Goal: Task Accomplishment & Management: Use online tool/utility

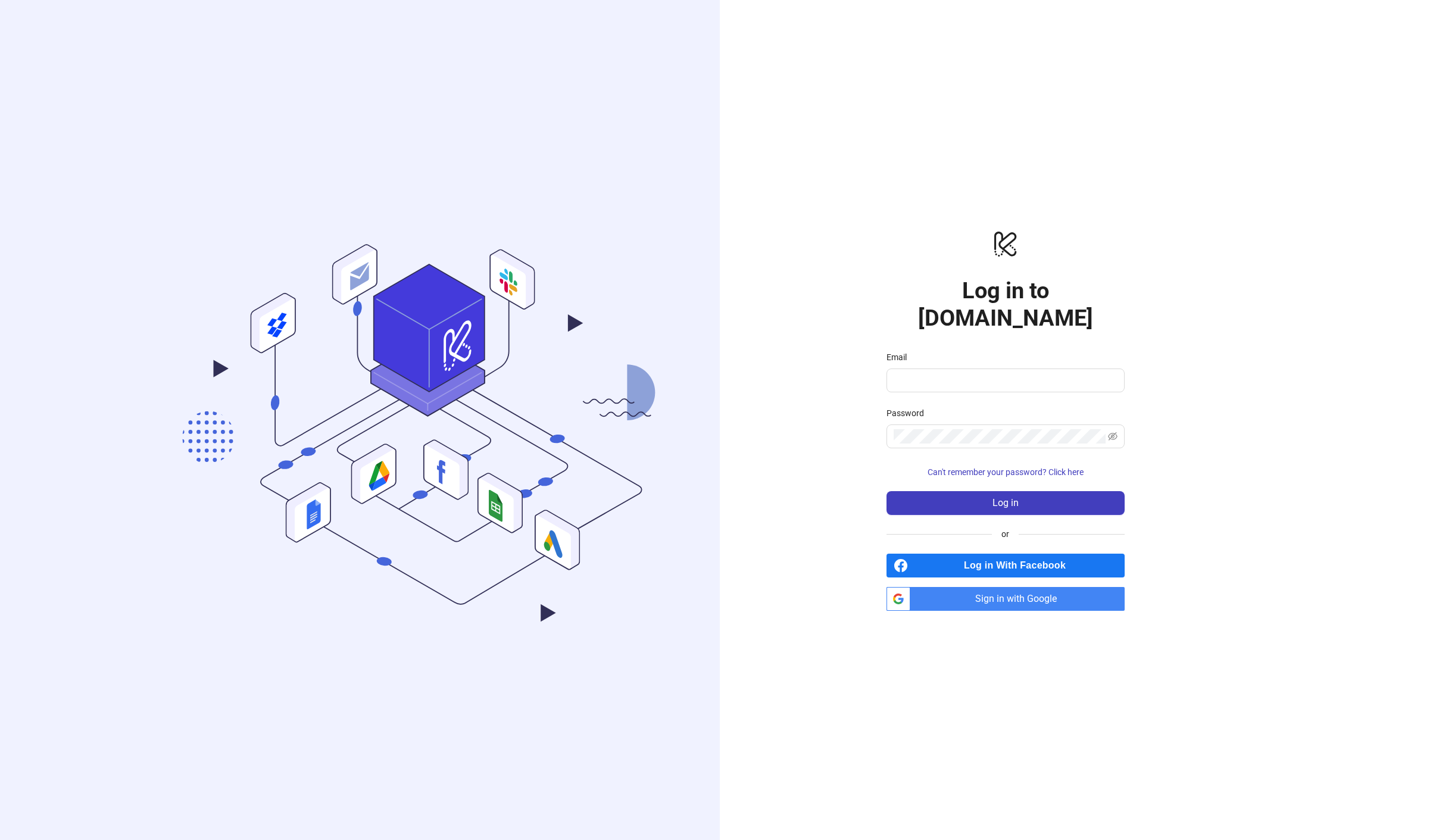
type input "**********"
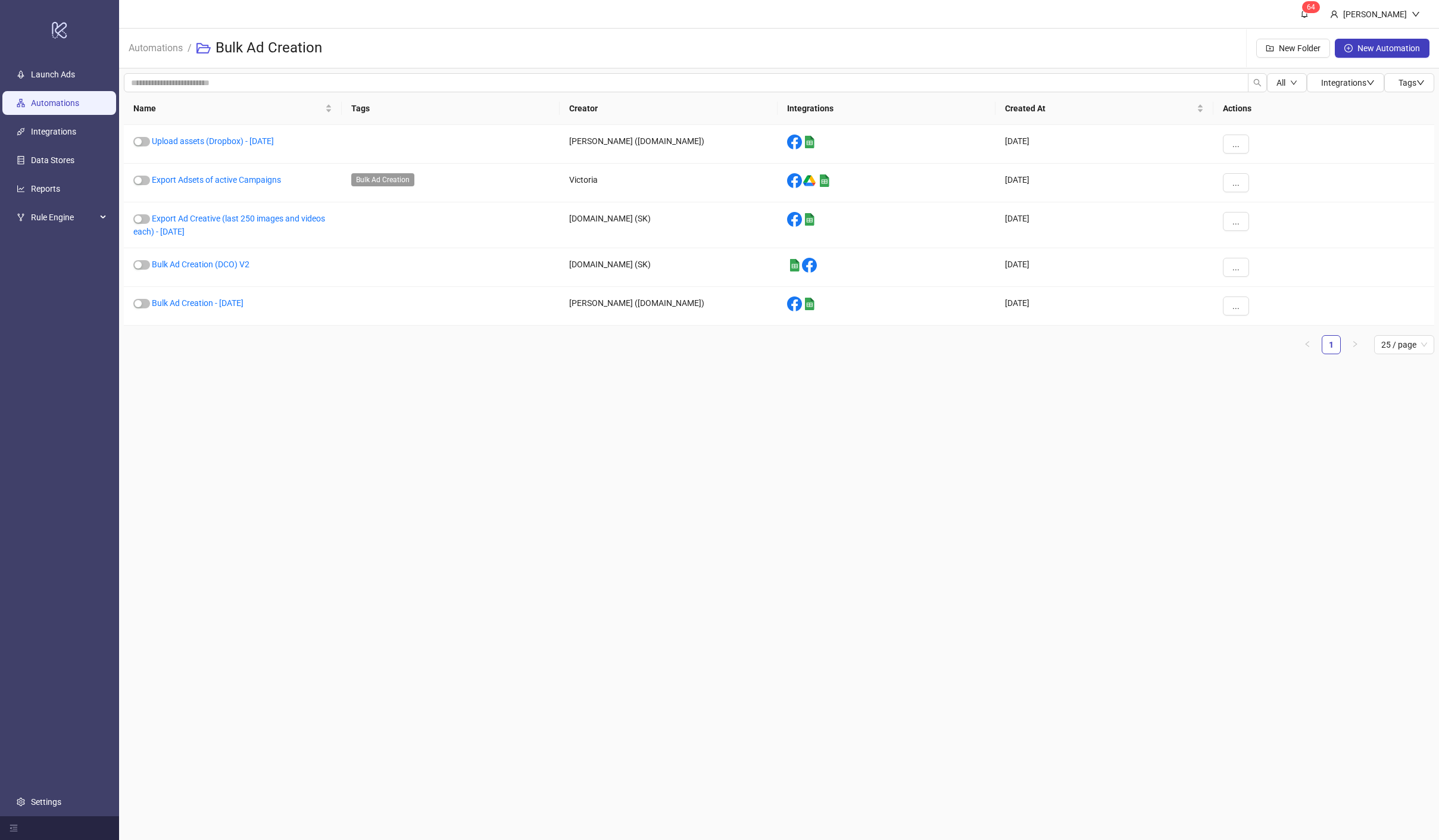
click at [54, 105] on link "Automations" at bounding box center [55, 103] width 48 height 9
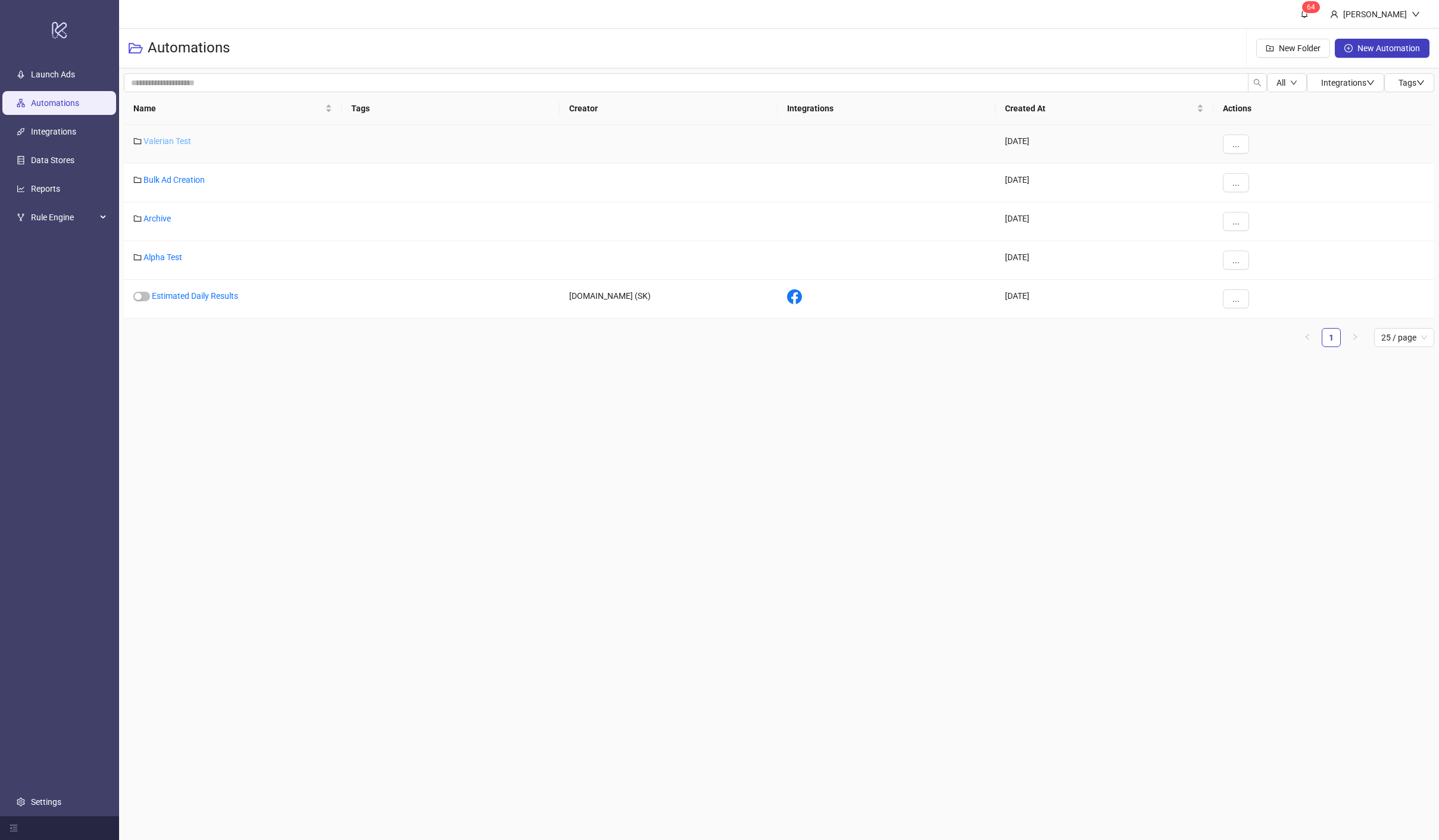
click at [157, 144] on link "Valerian Test" at bounding box center [167, 141] width 48 height 9
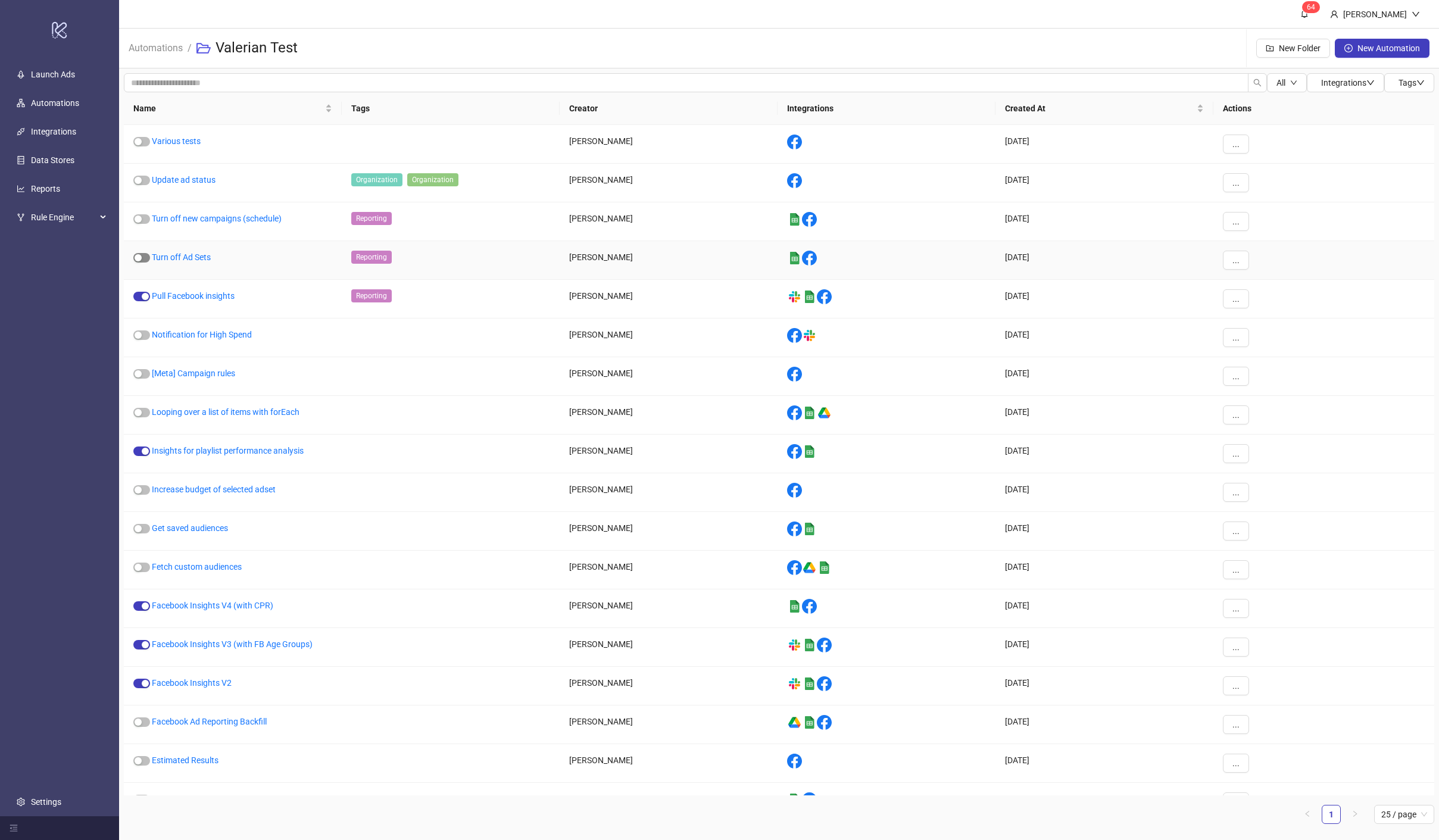
click at [143, 259] on span "button" at bounding box center [142, 258] width 17 height 9
